Goal: Entertainment & Leisure: Browse casually

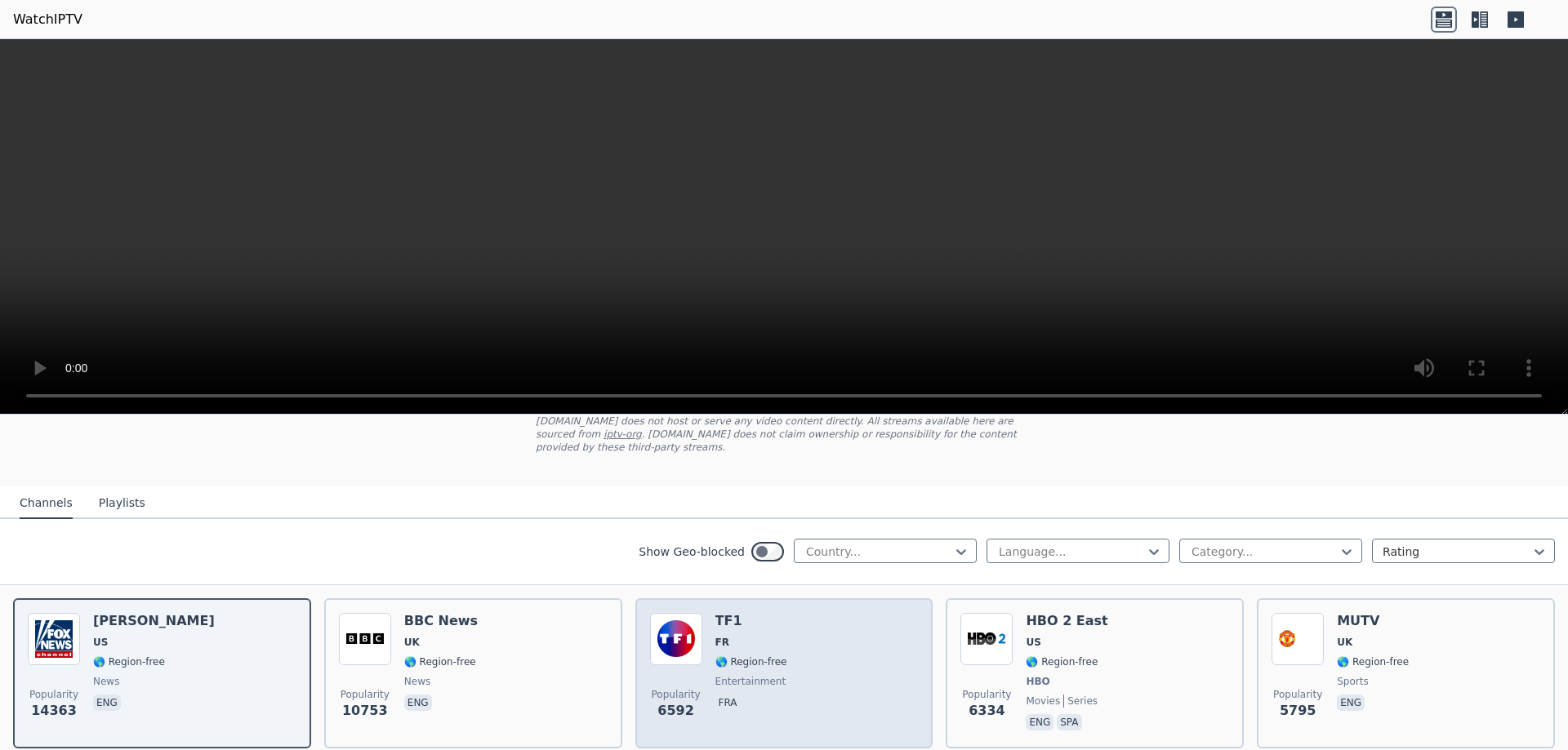
scroll to position [163, 0]
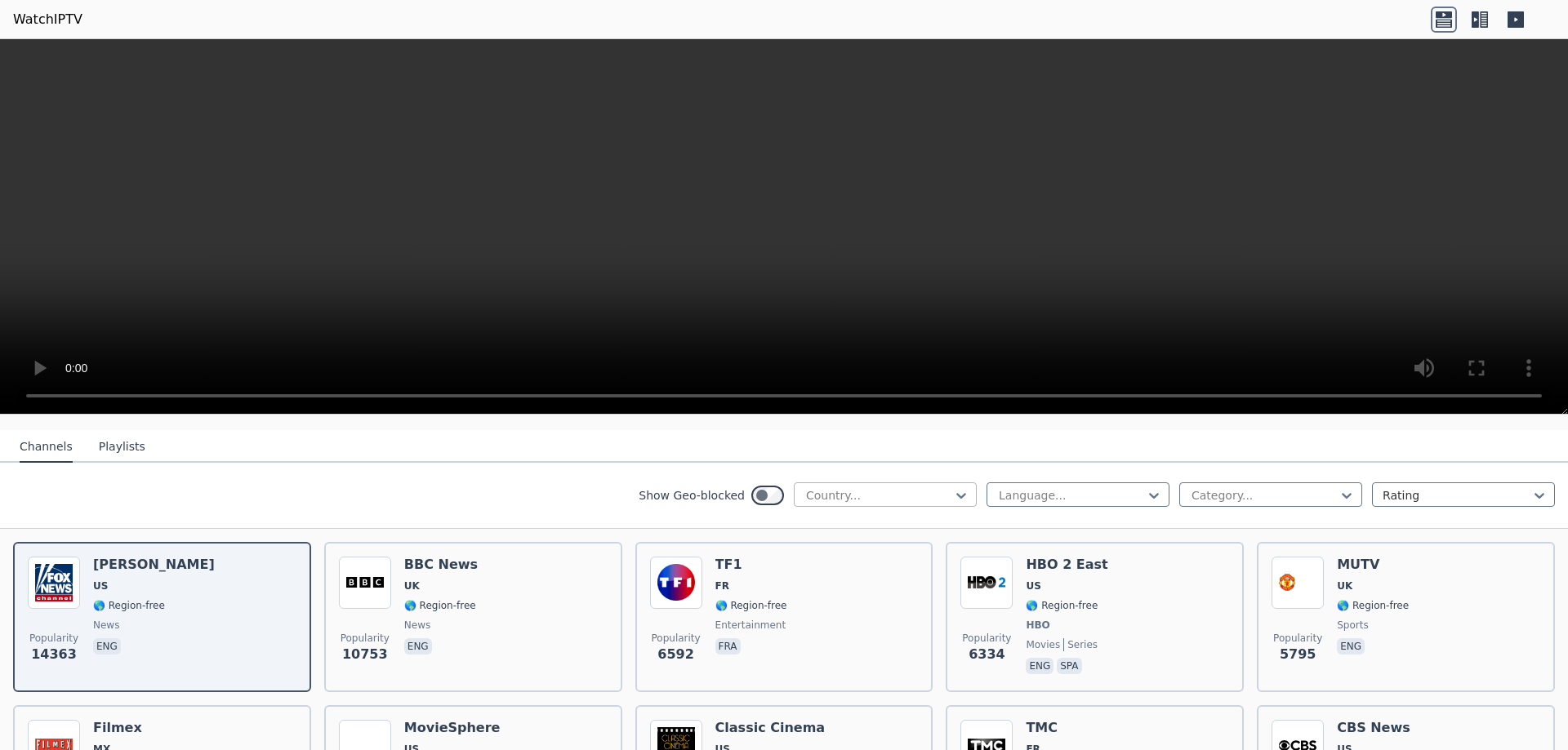
click at [895, 487] on div at bounding box center [879, 495] width 149 height 16
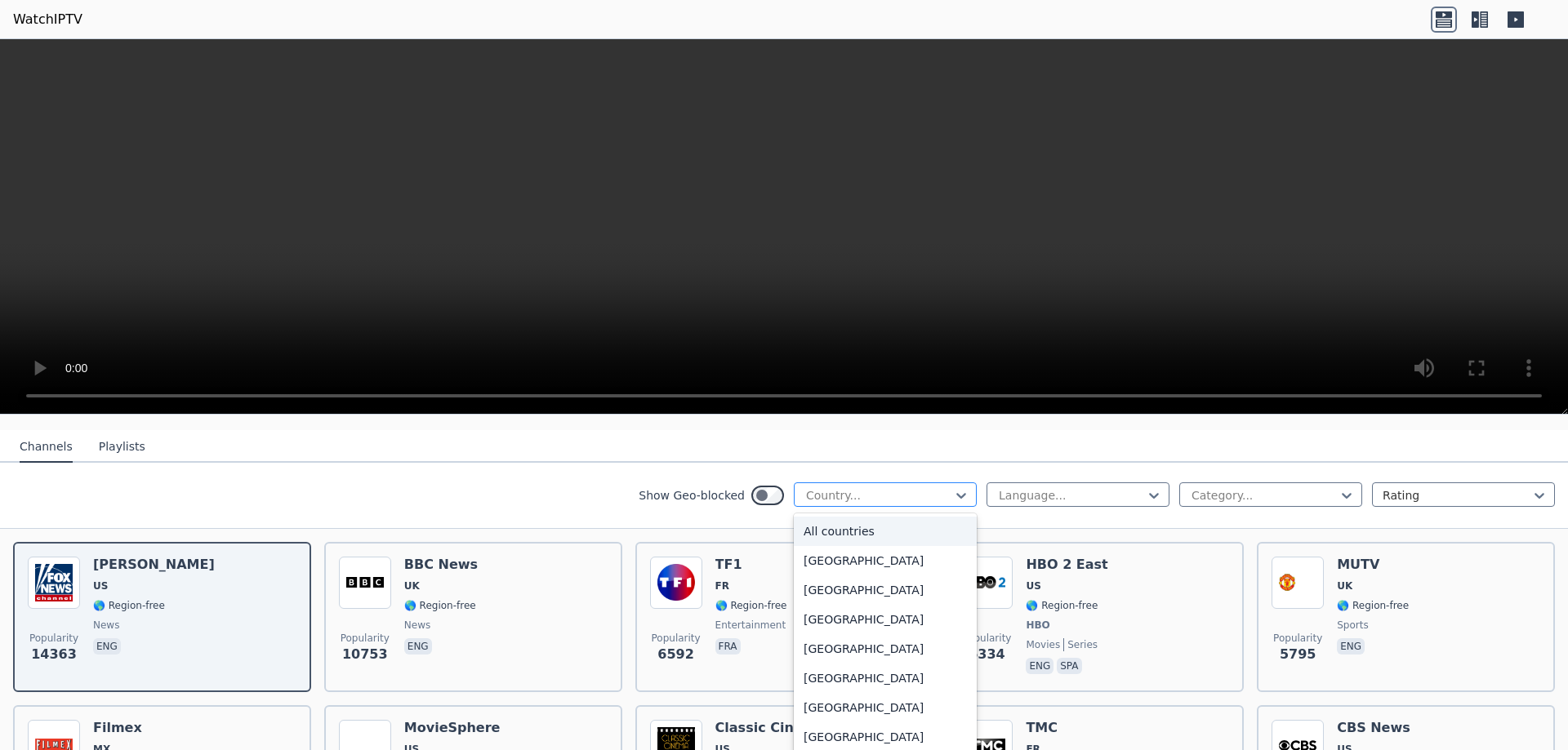
click at [874, 487] on div at bounding box center [879, 495] width 149 height 16
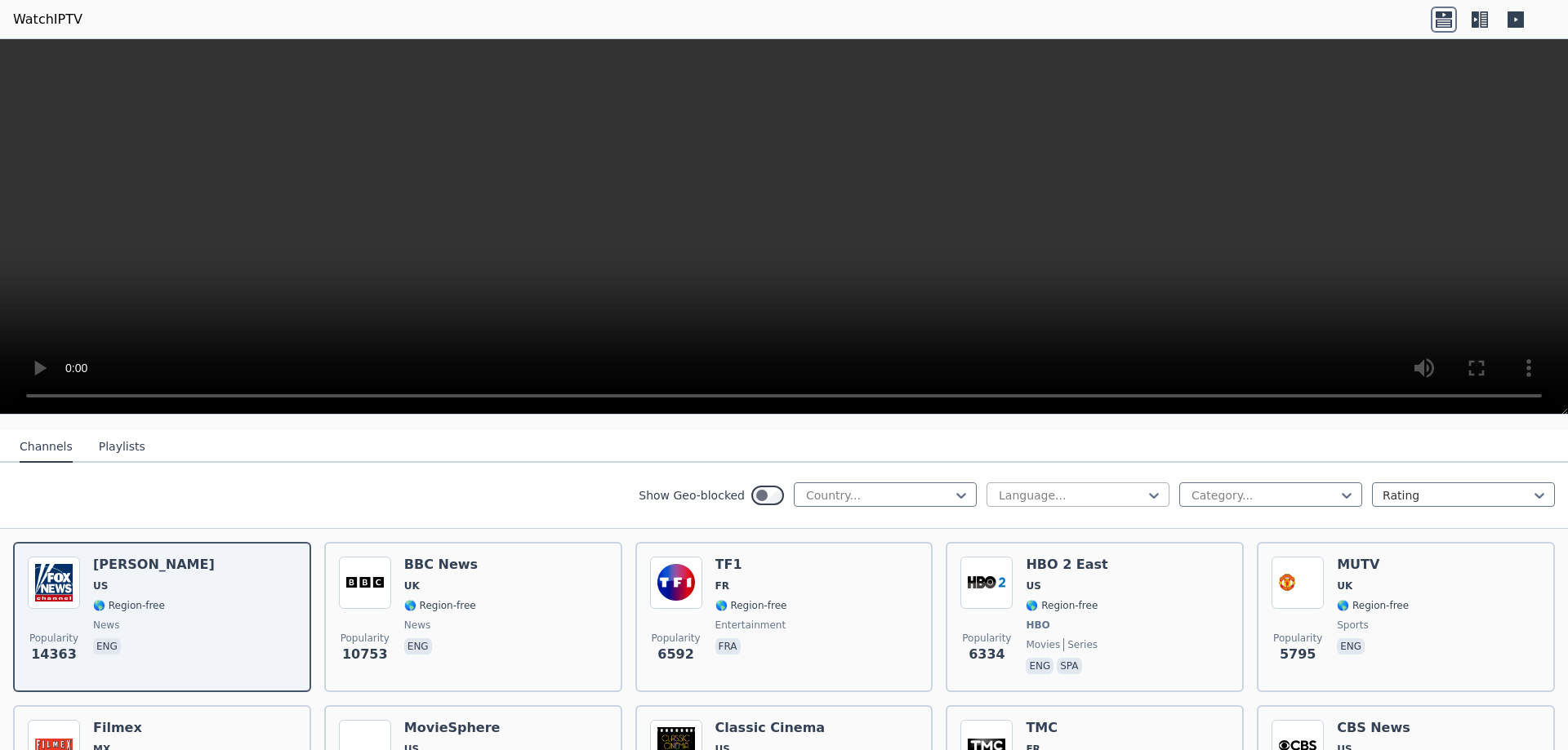
click at [1054, 487] on div at bounding box center [1071, 495] width 149 height 16
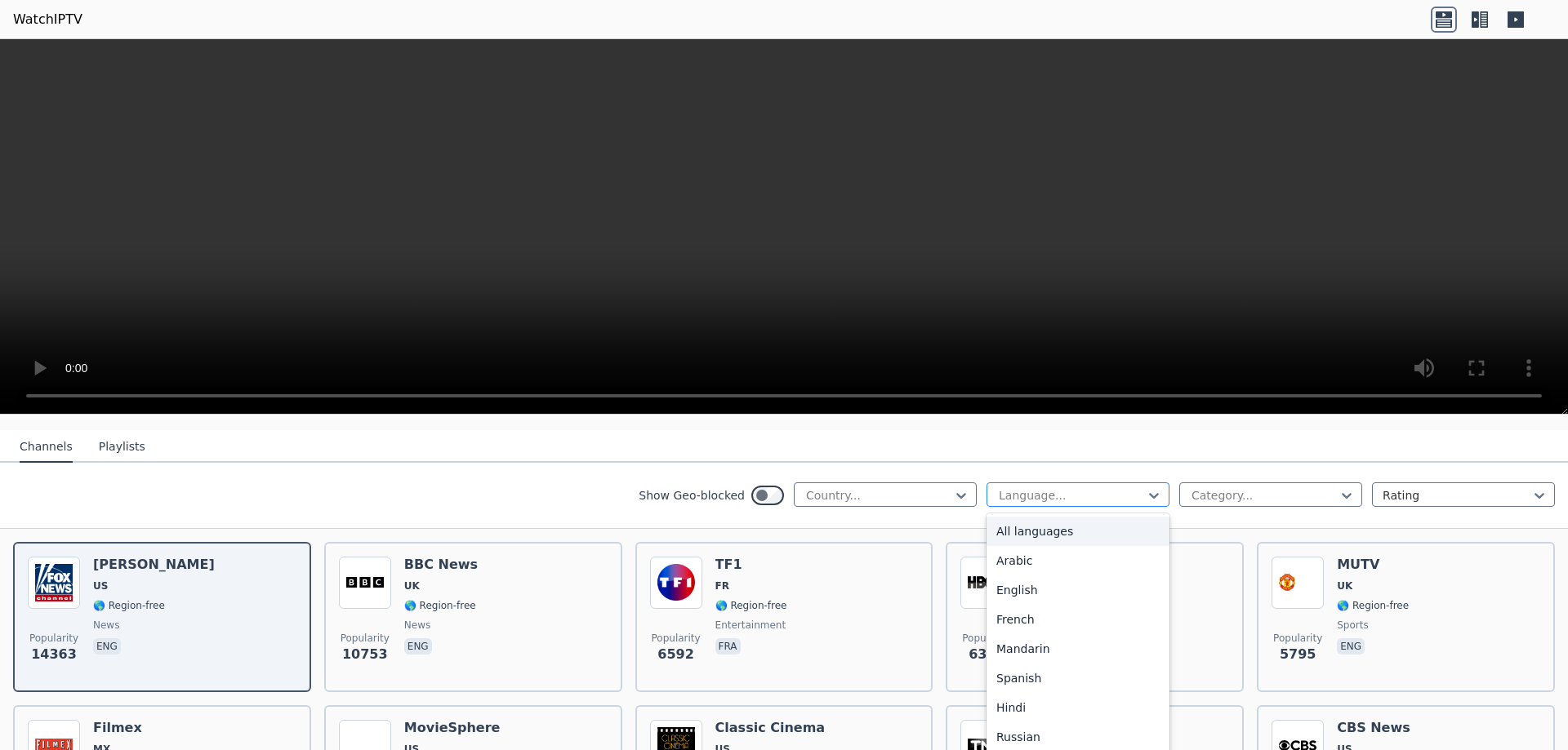
click at [1054, 487] on div at bounding box center [1071, 495] width 149 height 16
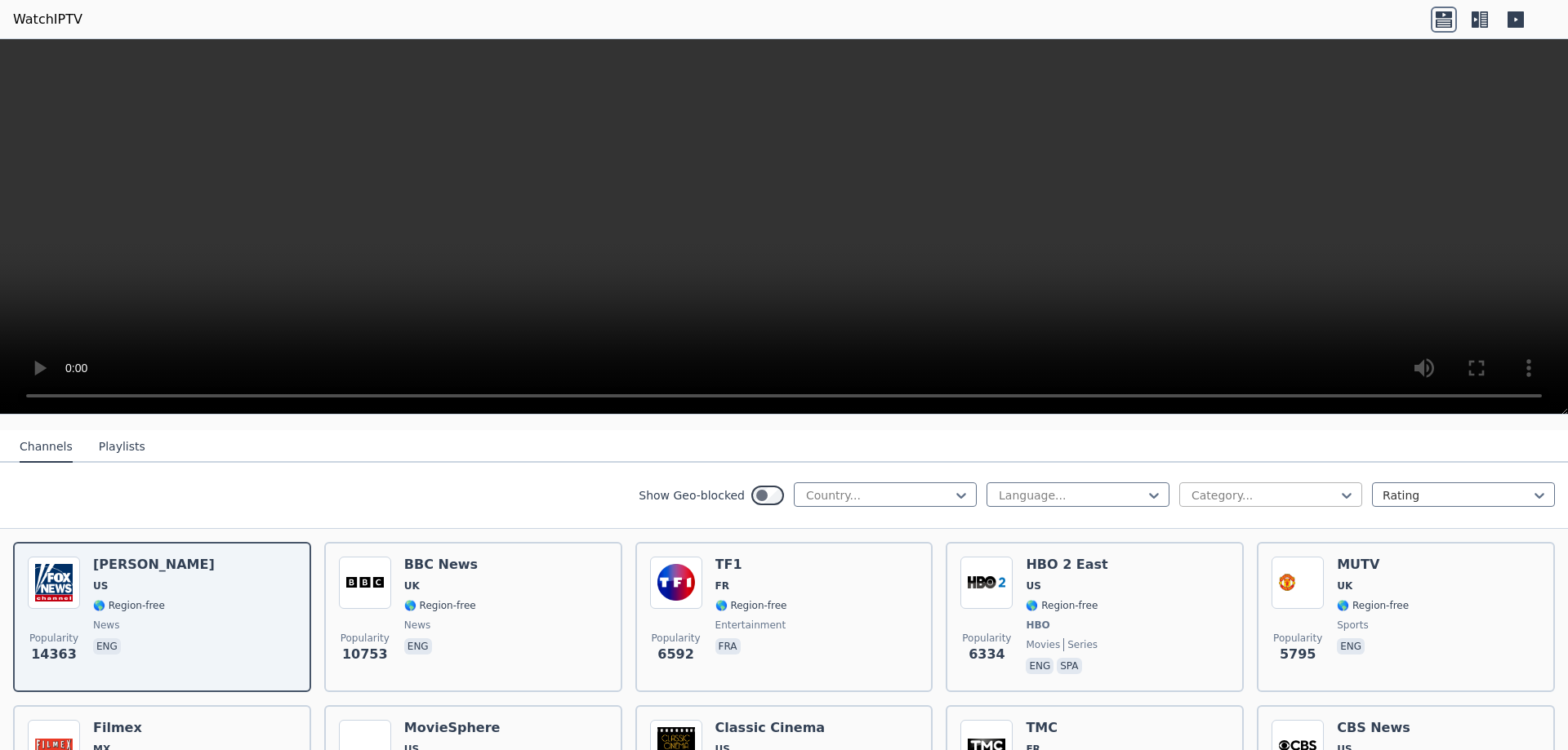
click at [1242, 487] on div at bounding box center [1264, 495] width 149 height 16
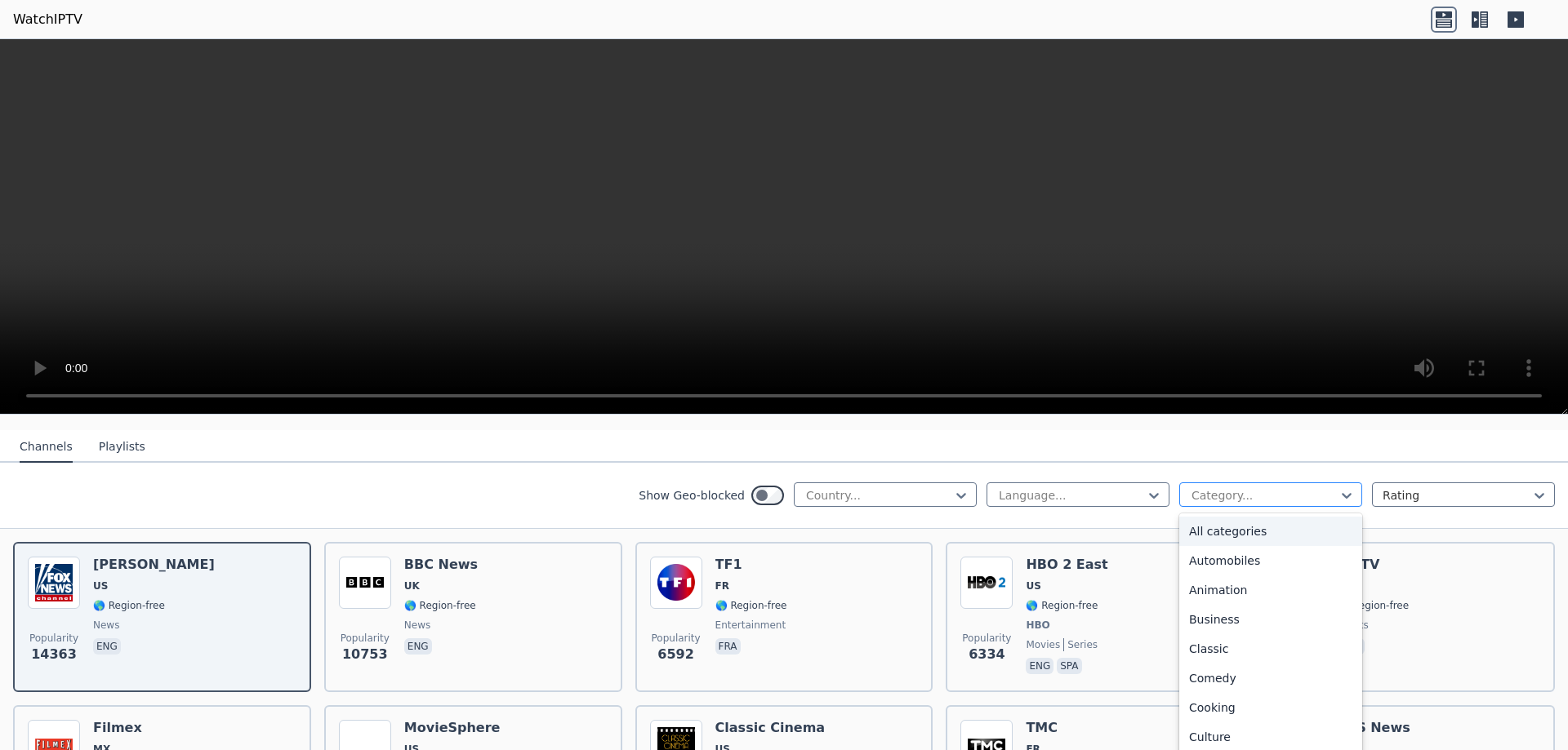
click at [1242, 487] on div at bounding box center [1264, 495] width 149 height 16
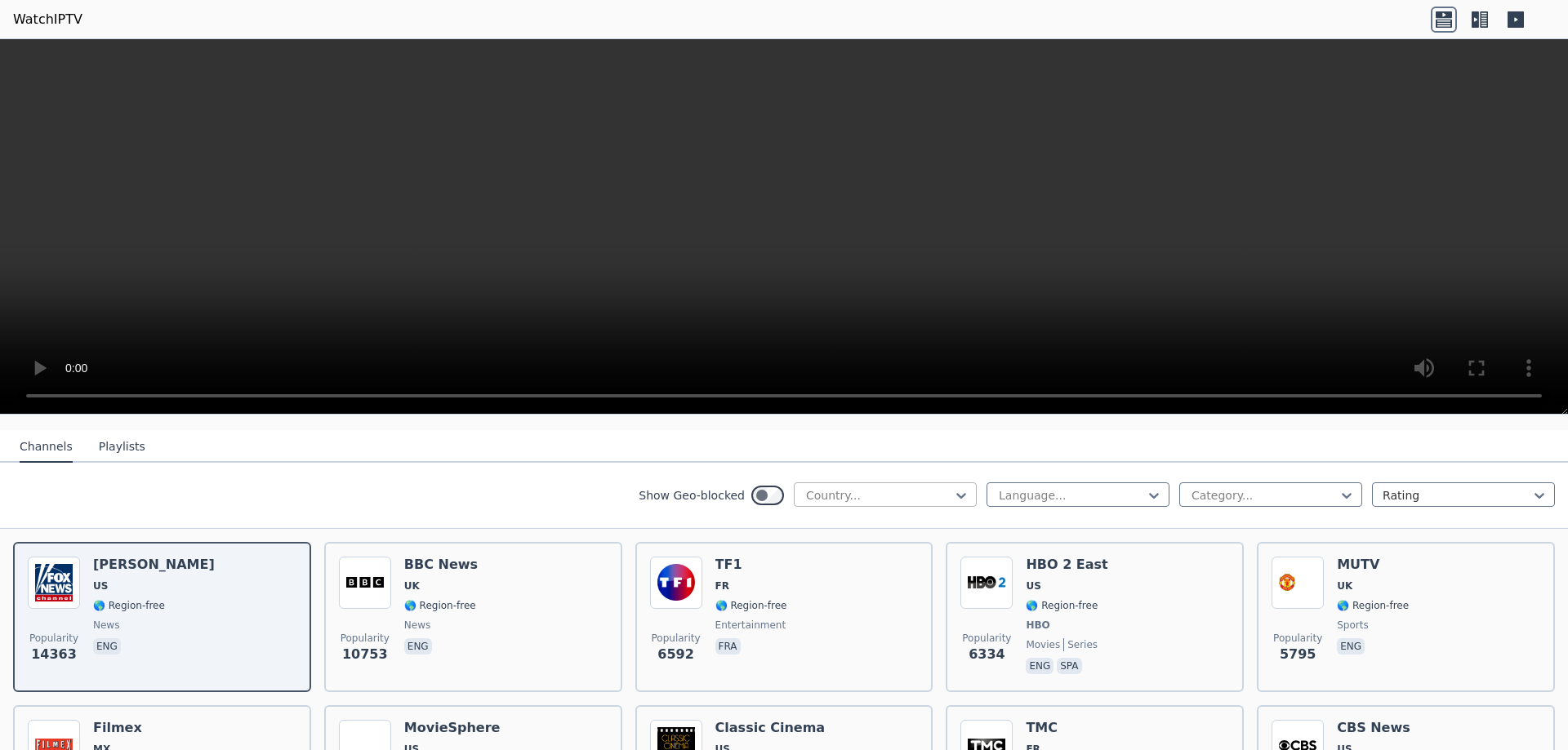
click at [931, 487] on div at bounding box center [879, 495] width 149 height 16
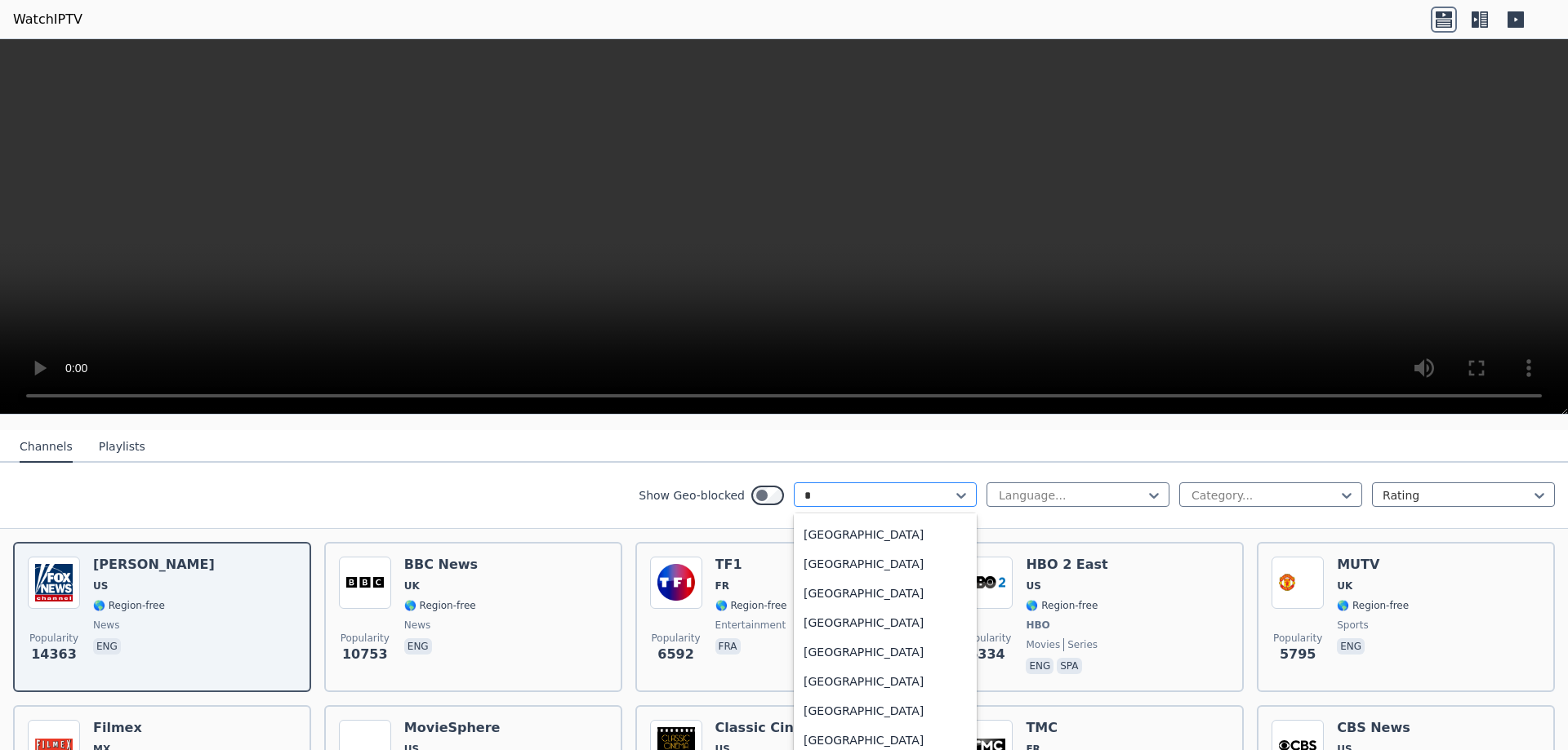
scroll to position [0, 0]
type input "***"
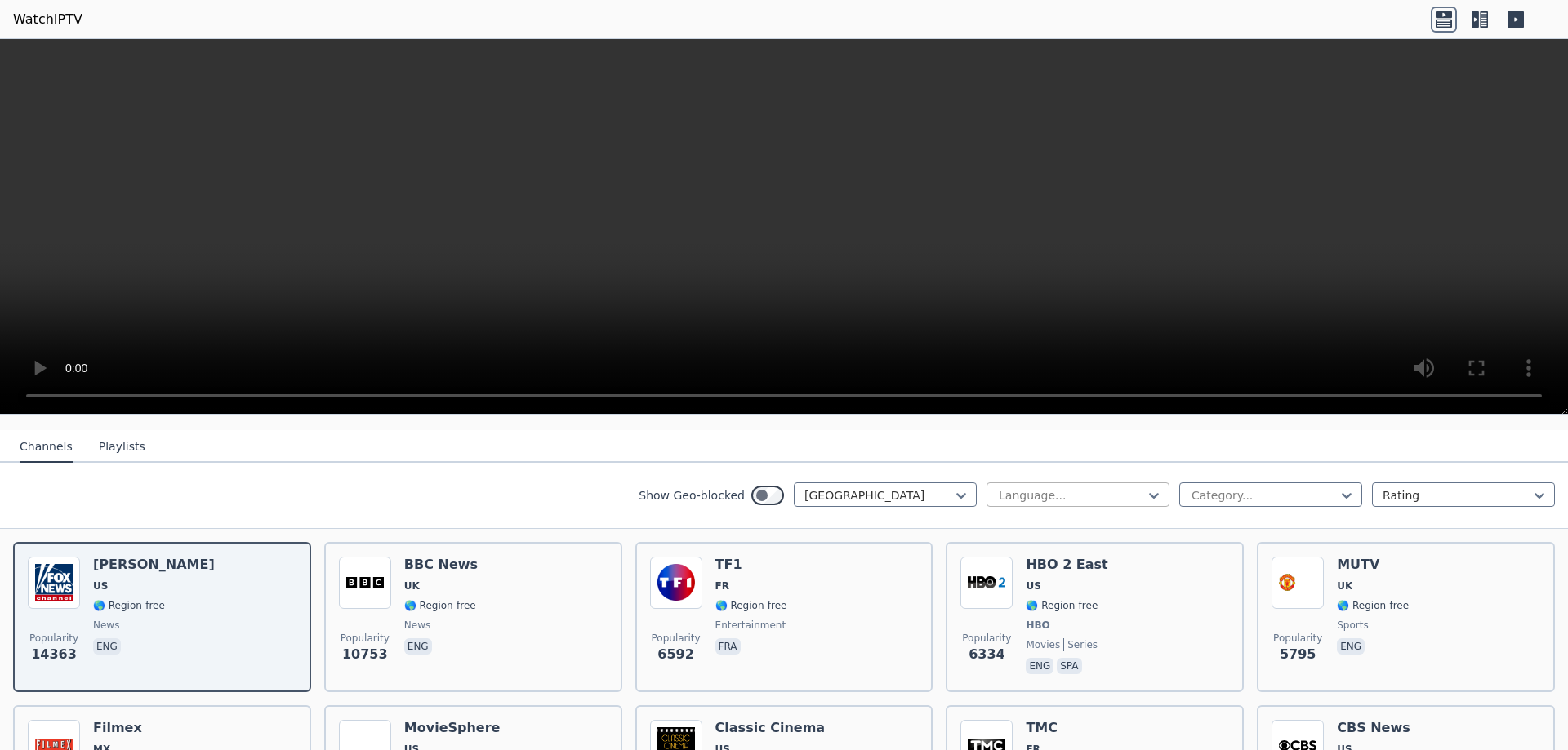
click at [998, 487] on div at bounding box center [1071, 495] width 149 height 16
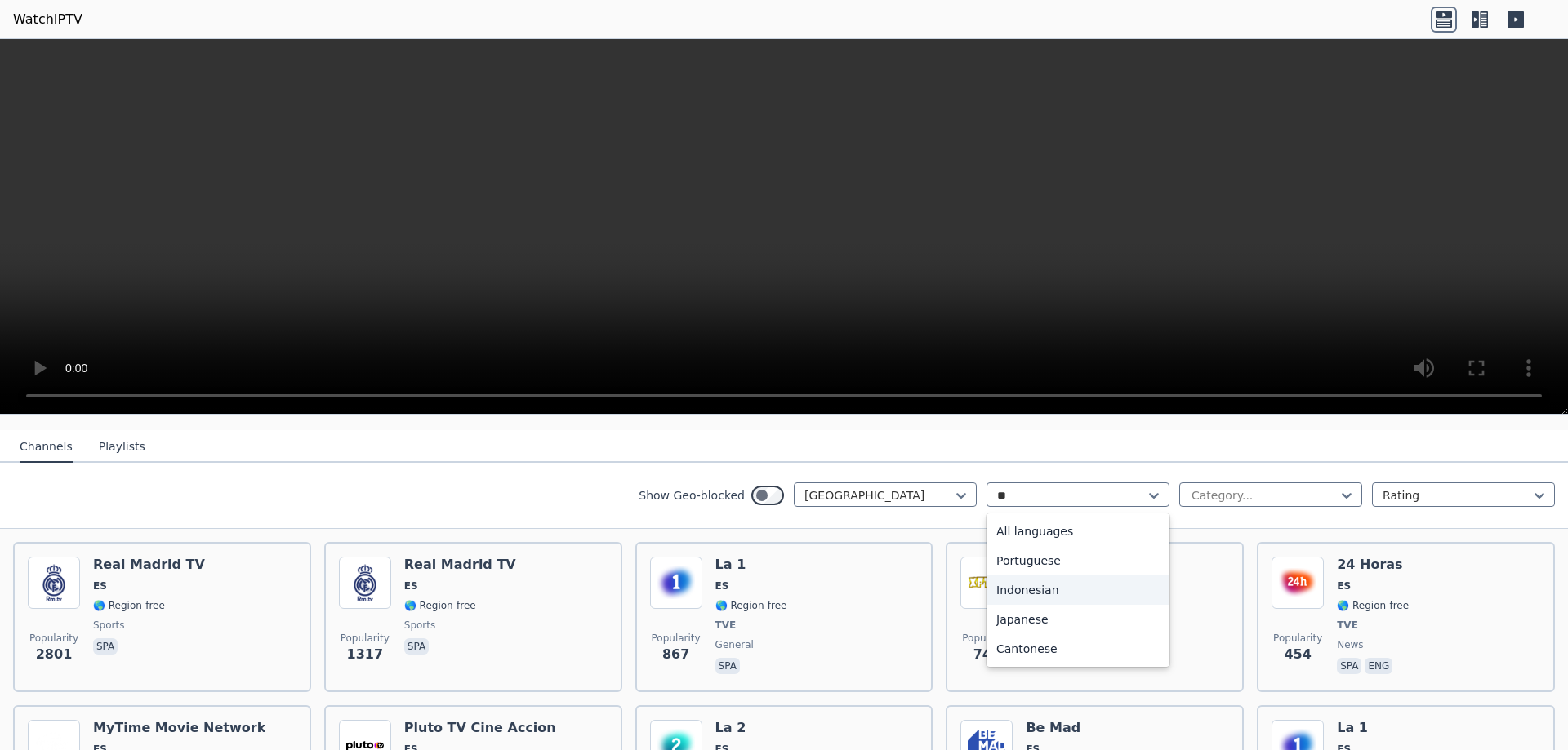
type input "*"
type input "***"
click at [1084, 521] on div "Spanish" at bounding box center [1077, 531] width 183 height 29
click at [1220, 487] on div at bounding box center [1264, 495] width 149 height 16
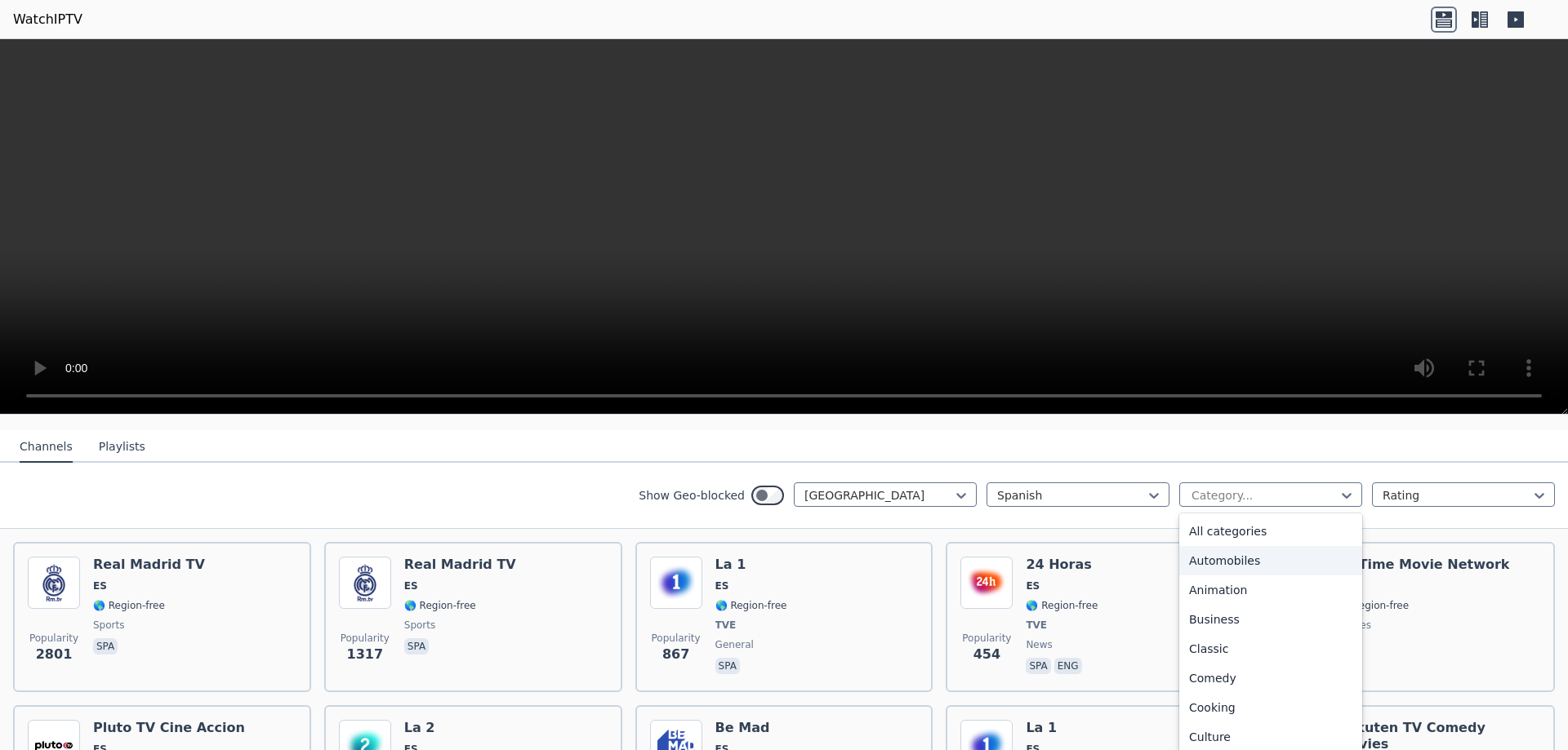
type input "*"
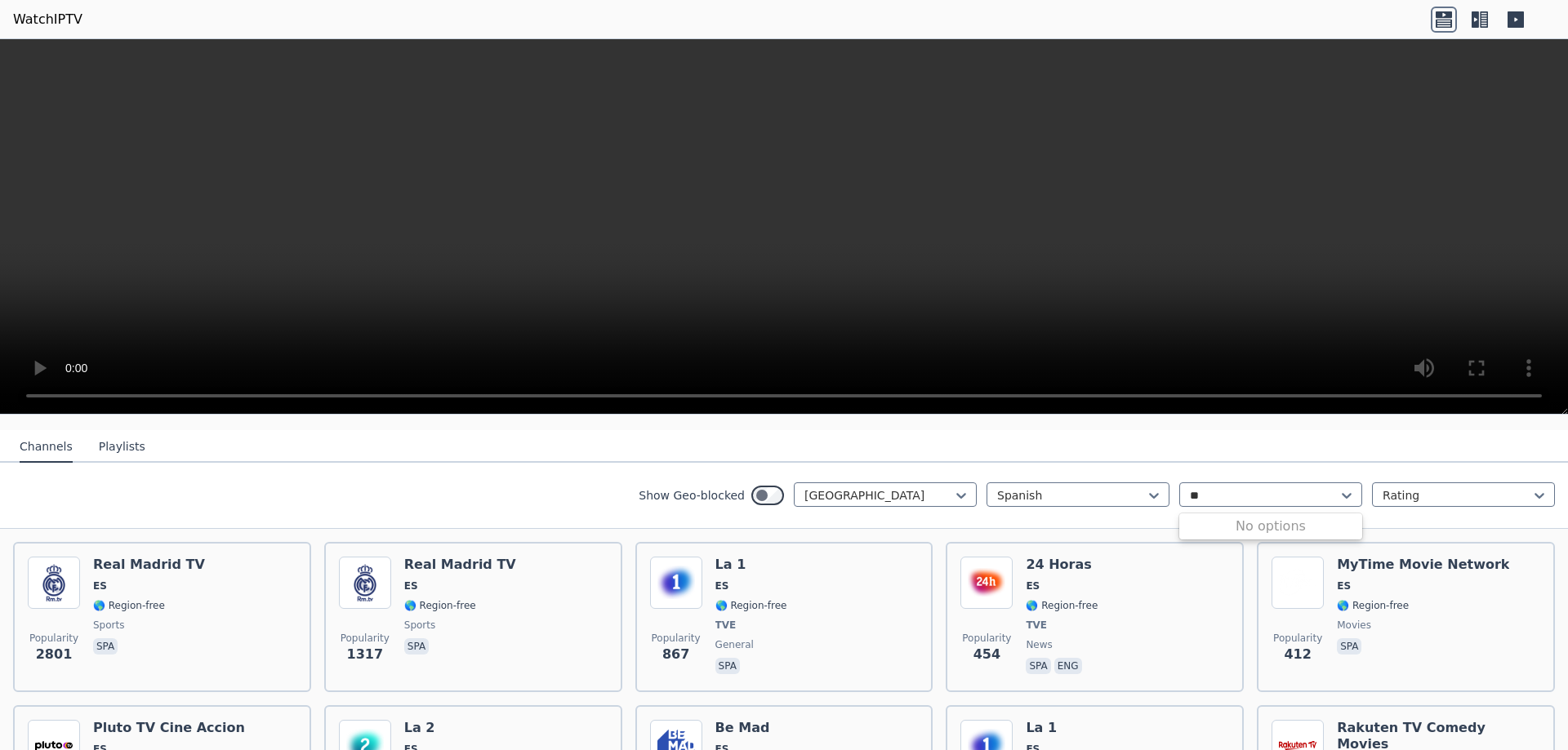
type input "*"
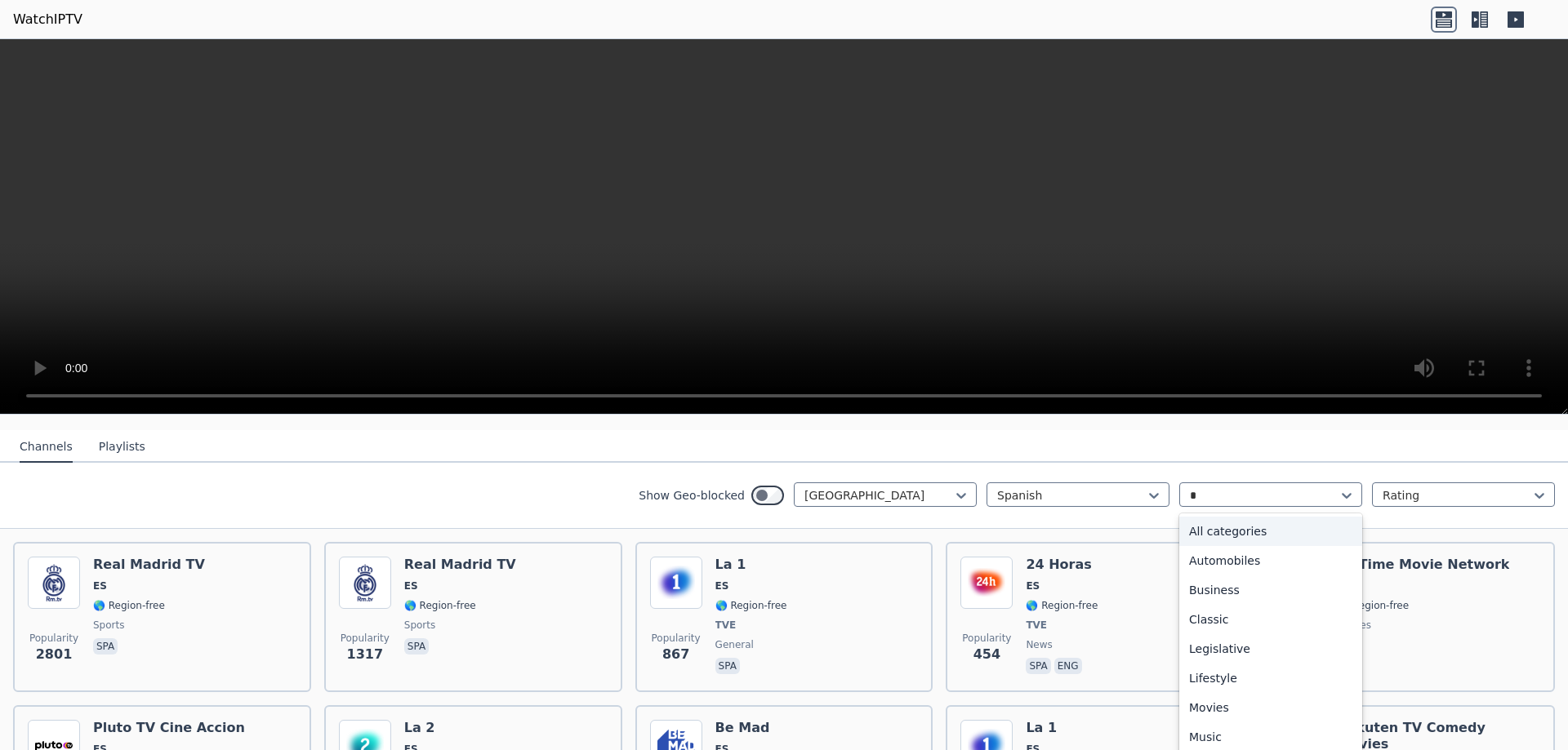
type input "**"
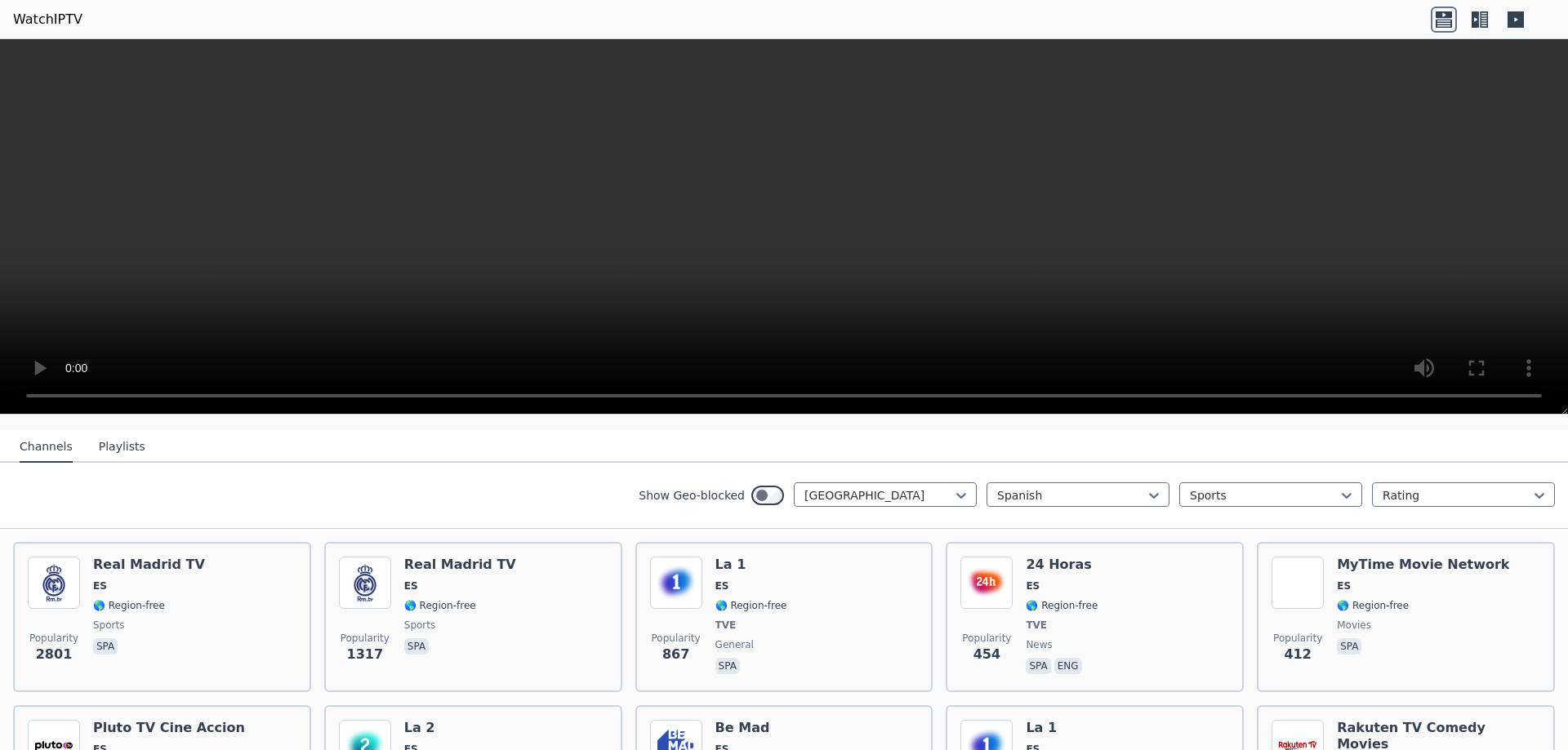
scroll to position [157, 0]
